Goal: Task Accomplishment & Management: Use online tool/utility

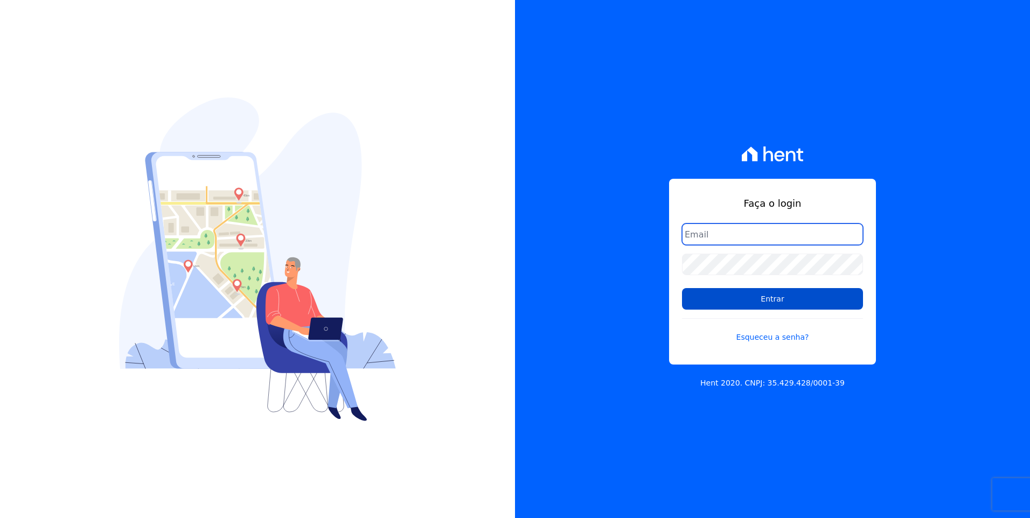
type input "moendasecopark2@gmail.com"
click at [794, 298] on input "Entrar" at bounding box center [772, 299] width 181 height 22
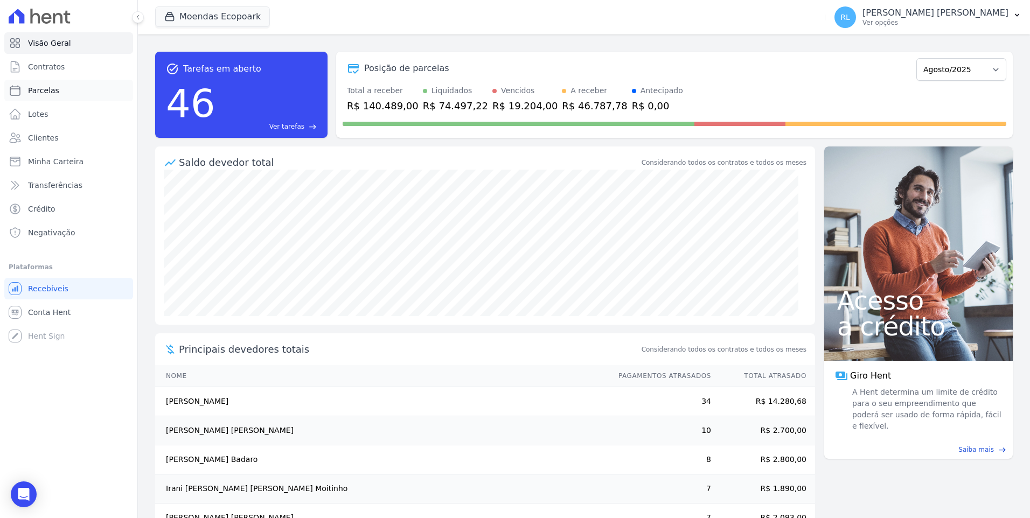
click at [60, 87] on link "Parcelas" at bounding box center [68, 91] width 129 height 22
select select
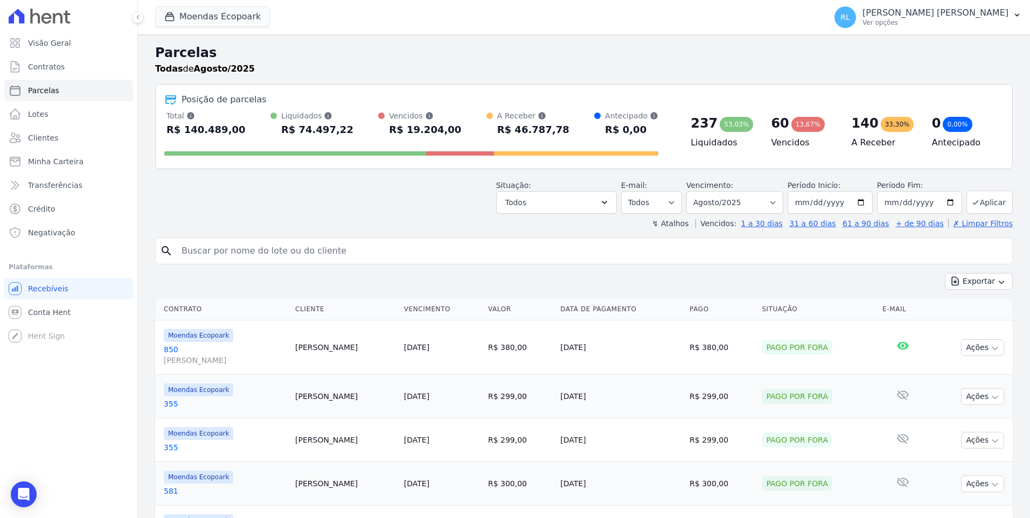
click at [266, 256] on input "search" at bounding box center [591, 251] width 833 height 22
type input "693"
select select
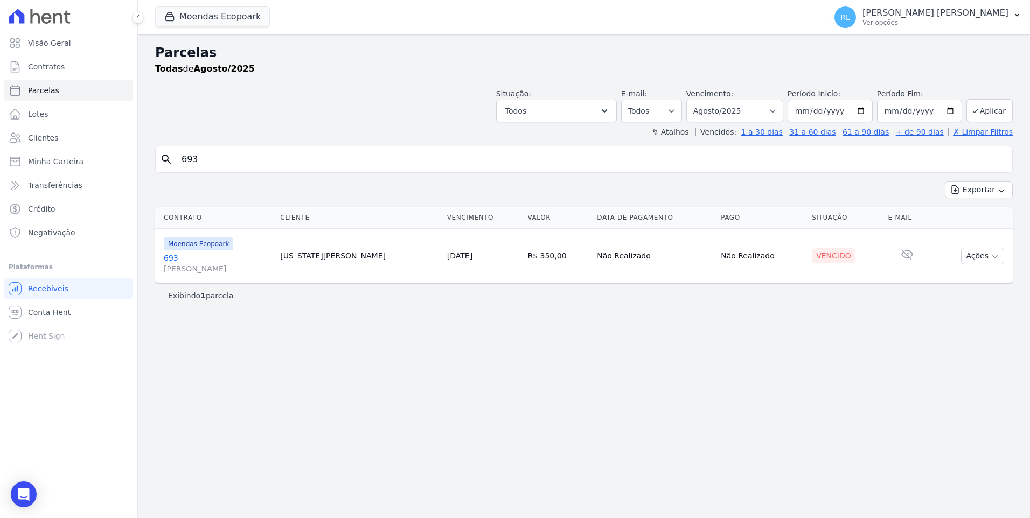
click at [177, 255] on link "693 [PERSON_NAME]" at bounding box center [218, 264] width 108 height 22
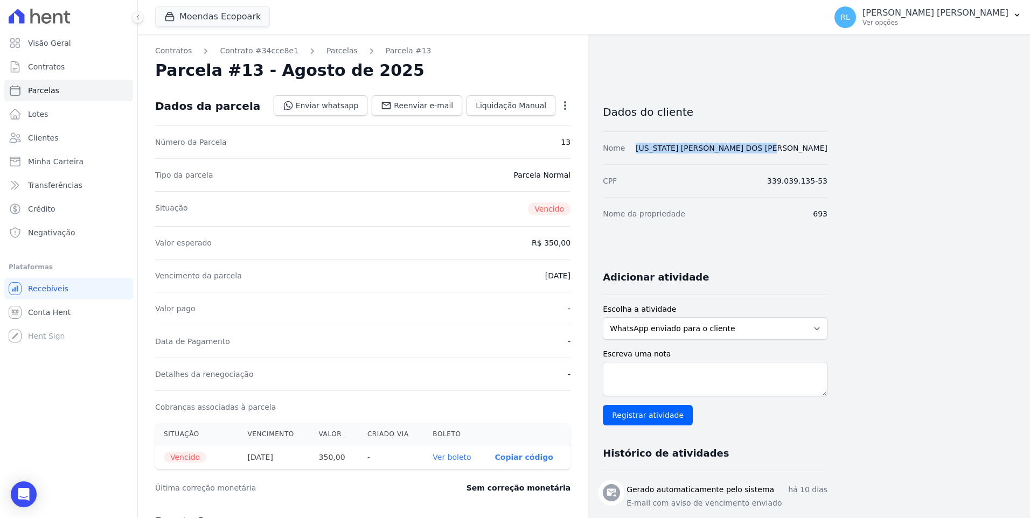
drag, startPoint x: 687, startPoint y: 146, endPoint x: 829, endPoint y: 145, distance: 141.7
click at [829, 145] on div "Contratos Contrato #34cce8e1 [GEOGRAPHIC_DATA] Parcela #13 [GEOGRAPHIC_DATA] #1…" at bounding box center [575, 450] width 875 height 833
copy link "[US_STATE] [PERSON_NAME] DOS [PERSON_NAME]"
click at [69, 86] on link "Parcelas" at bounding box center [68, 91] width 129 height 22
select select
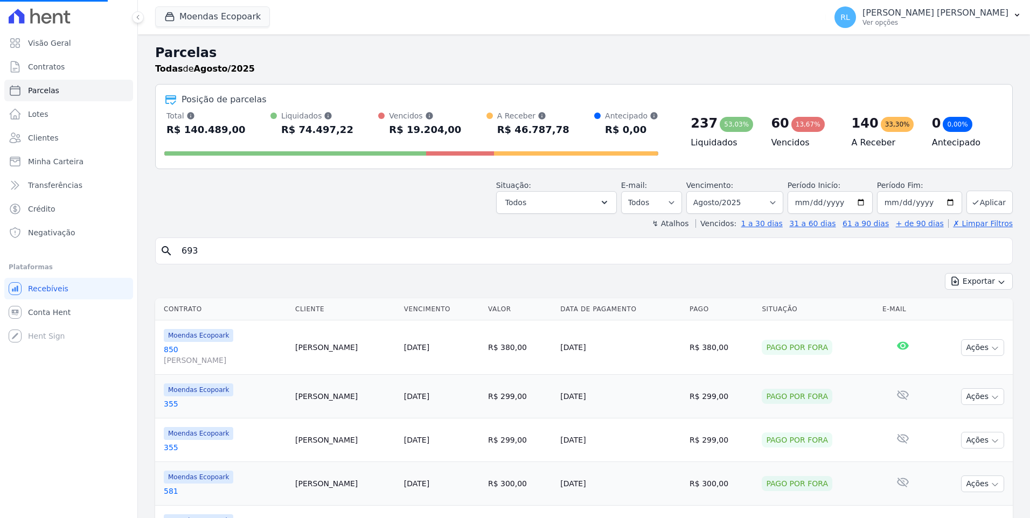
select select
click at [203, 253] on input "search" at bounding box center [591, 251] width 833 height 22
type input "692"
select select
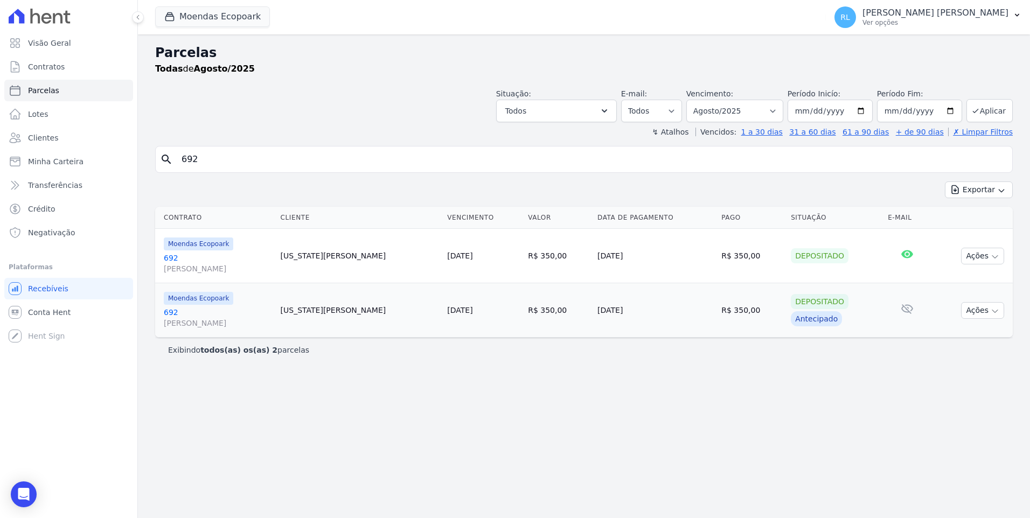
click at [291, 257] on td "[US_STATE][PERSON_NAME]" at bounding box center [359, 256] width 167 height 54
click at [168, 312] on link "692 [PERSON_NAME]" at bounding box center [218, 318] width 108 height 22
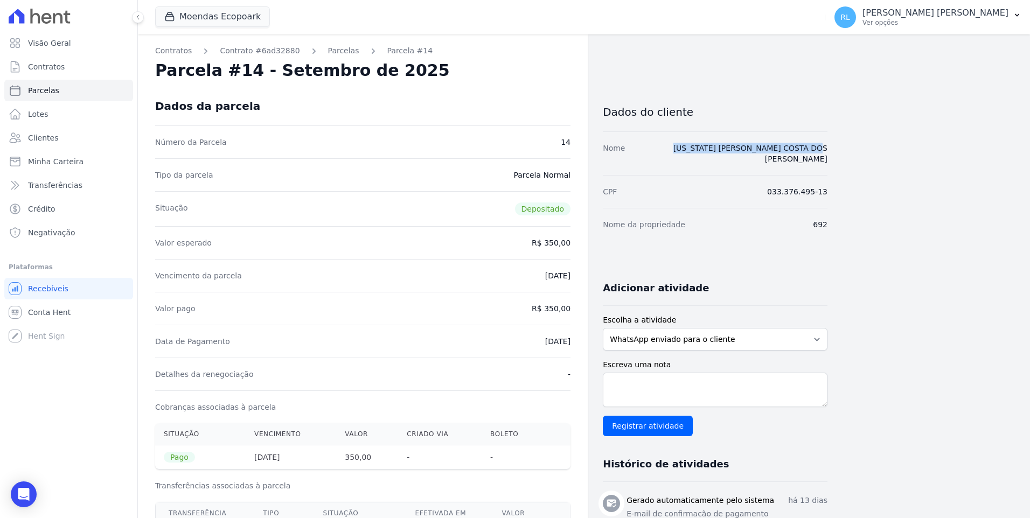
drag, startPoint x: 677, startPoint y: 147, endPoint x: 838, endPoint y: 148, distance: 160.5
click at [838, 148] on div "Contratos Contrato #6ad32880 [GEOGRAPHIC_DATA] Parcela #14 [GEOGRAPHIC_DATA] #1…" at bounding box center [575, 430] width 875 height 793
copy link "[US_STATE] [PERSON_NAME] COSTA DOS [PERSON_NAME]"
click at [62, 155] on link "Minha Carteira" at bounding box center [68, 162] width 129 height 22
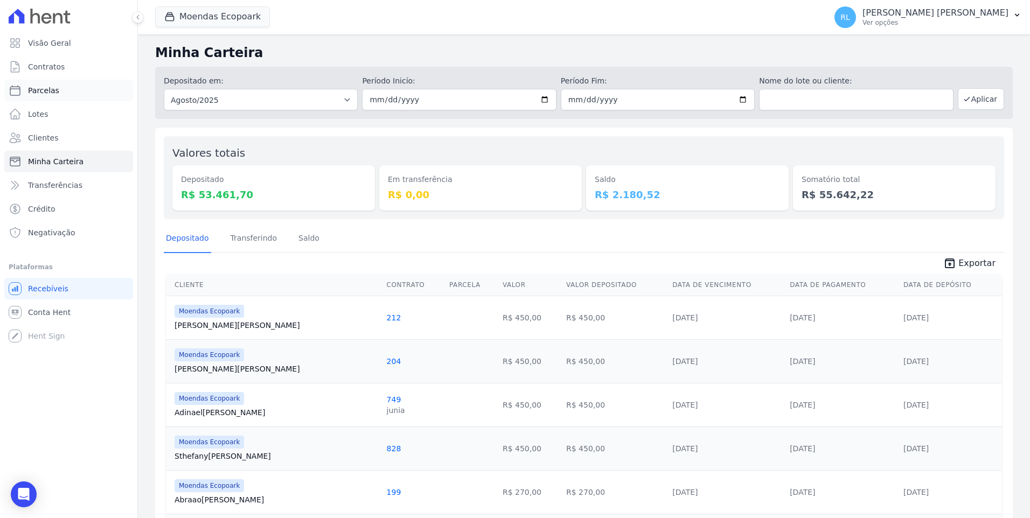
click at [60, 88] on link "Parcelas" at bounding box center [68, 91] width 129 height 22
select select
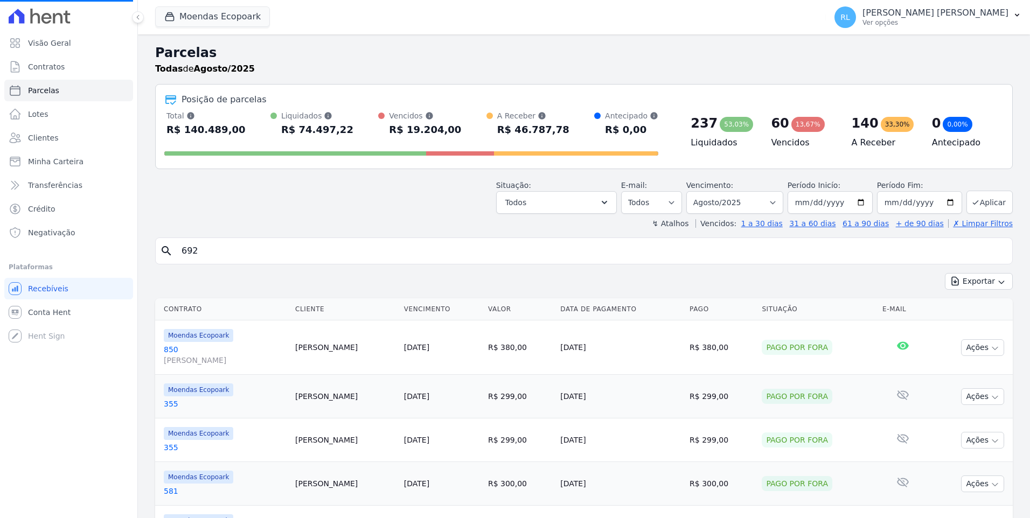
select select
